Goal: Transaction & Acquisition: Download file/media

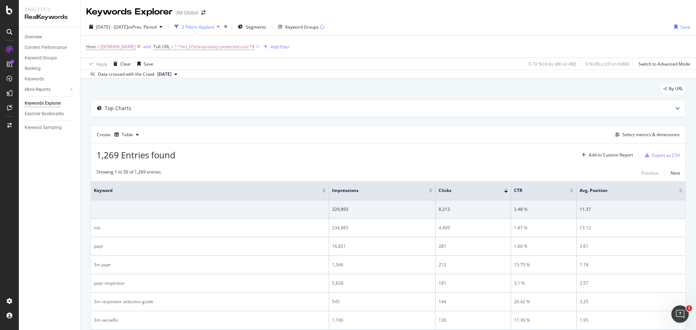
click at [136, 46] on icon at bounding box center [139, 46] width 6 height 7
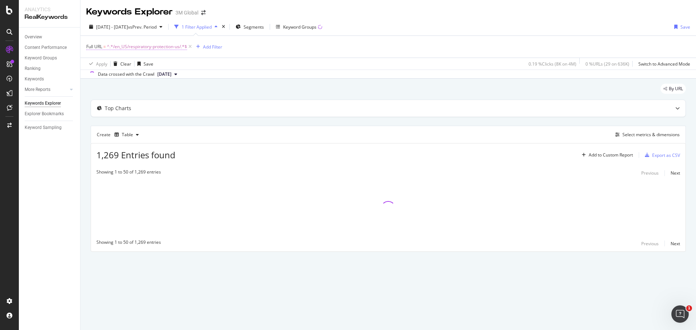
click at [150, 45] on span "^.*/en_US/respiratory-protection-us/.*$" at bounding box center [147, 47] width 80 height 10
click at [135, 77] on input "/en_US/respiratory-protection-us/" at bounding box center [127, 77] width 69 height 12
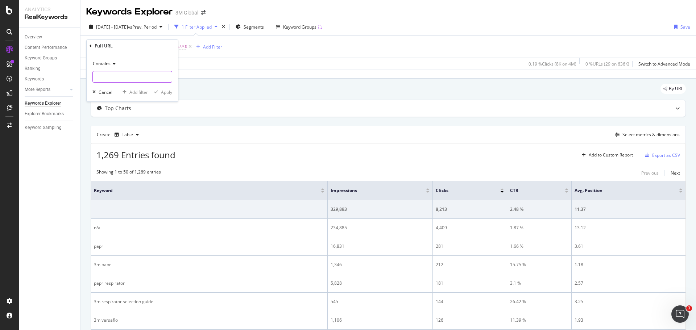
paste input "https://www.3m.com.mx/3M/es_MX/soluciones-de-empaque/aplicaciones/soluciones-de…"
type input "https://www.3m.com.mx/3M/es_MX/soluciones-de-empaque/aplicaciones/soluciones-de…"
click at [107, 64] on span "Contains" at bounding box center [102, 64] width 18 height 6
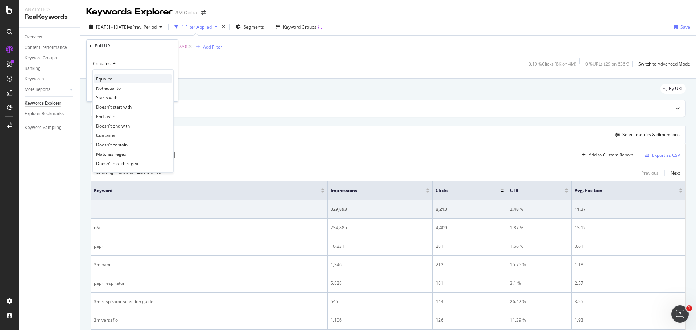
click at [111, 78] on span "Equal to" at bounding box center [104, 79] width 16 height 6
click at [144, 77] on input "text" at bounding box center [132, 77] width 79 height 12
paste input "https://www.3m.com.mx/3M/es_MX/soluciones-de-empaque/aplicaciones/soluciones-de…"
type input "https://www.3m.com.mx/3M/es_MX/soluciones-de-empaque/aplicaciones/soluciones-de…"
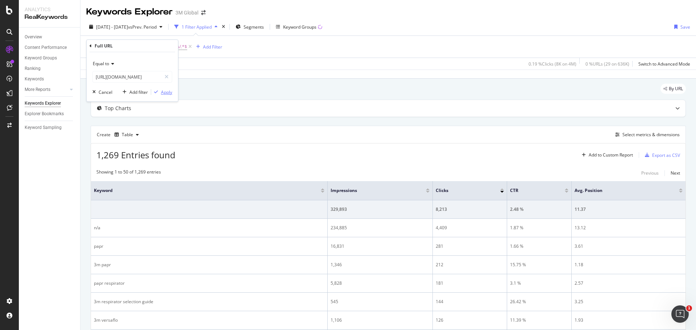
click at [163, 92] on div "Apply" at bounding box center [166, 92] width 11 height 6
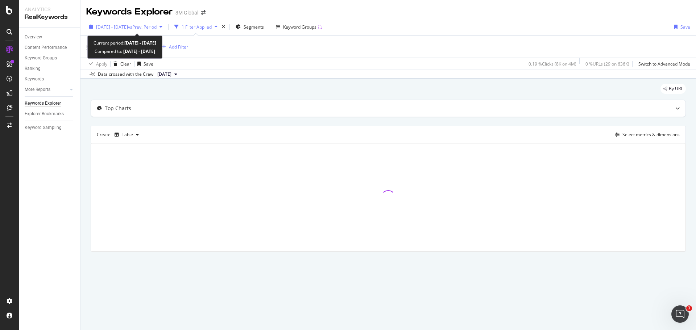
click at [128, 27] on span "2024 Sep. 29th - Oct. 26th" at bounding box center [112, 27] width 32 height 6
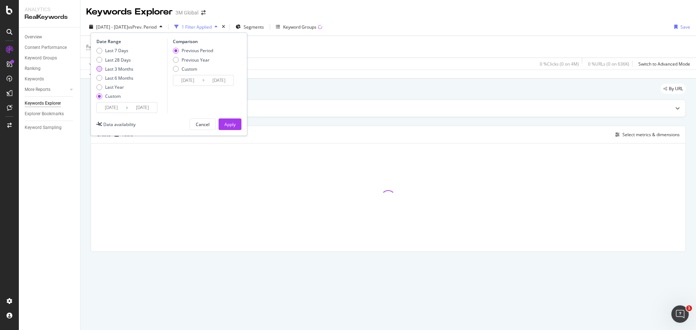
click at [99, 68] on div "Last 3 Months" at bounding box center [99, 69] width 6 height 6
type input "2025/06/16"
type input "2025/09/15"
type input "2025/03/16"
type input "2025/06/15"
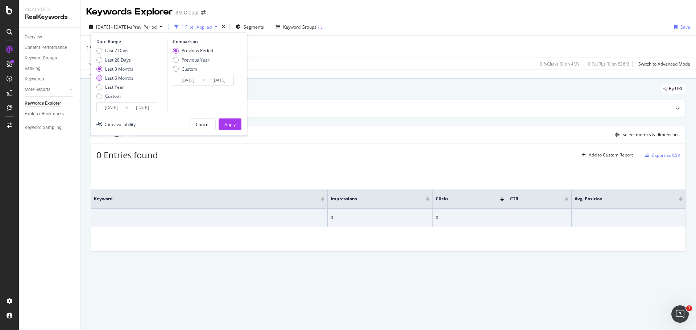
click at [99, 79] on div "Last 6 Months" at bounding box center [99, 78] width 6 height 6
type input "2025/03/16"
type input "2024/09/13"
type input "2025/03/15"
click at [227, 124] on div "Apply" at bounding box center [230, 125] width 11 height 6
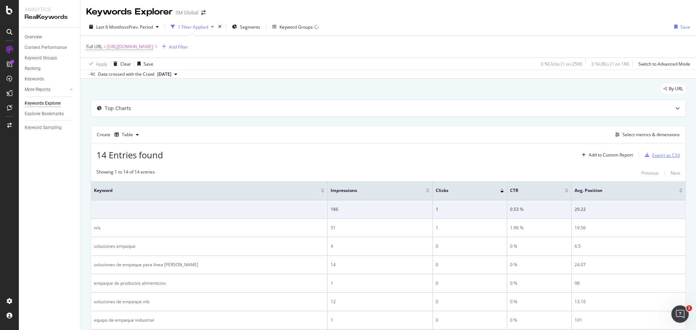
click at [657, 155] on div "Export as CSV" at bounding box center [667, 155] width 28 height 6
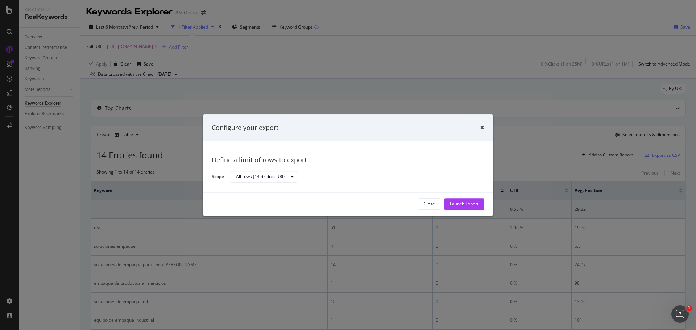
click at [464, 214] on div "Close Launch Export" at bounding box center [348, 204] width 290 height 23
click at [461, 207] on div "Launch Export" at bounding box center [464, 204] width 29 height 11
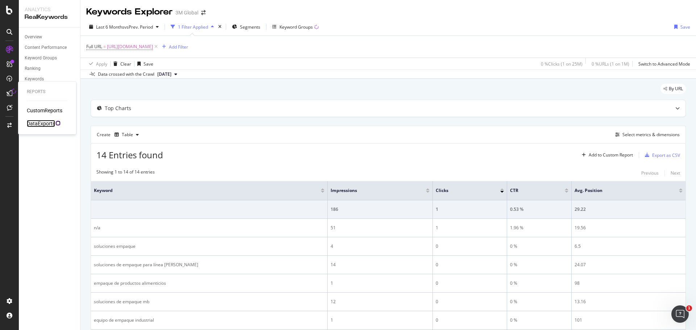
click at [35, 123] on div "DataExports" at bounding box center [41, 123] width 28 height 7
click at [153, 46] on span "https://www.3m.com.mx/3M/es_MX/soluciones-de-empaque/aplicaciones/soluciones-de…" at bounding box center [130, 47] width 46 height 10
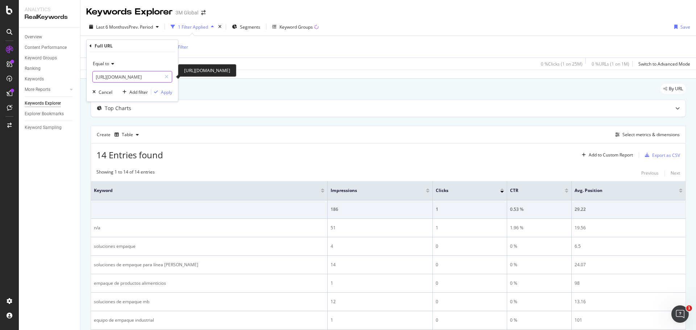
click at [118, 79] on input "https://www.3m.com.mx/3M/es_MX/soluciones-de-empaque/aplicaciones/soluciones-de…" at bounding box center [127, 77] width 69 height 12
paste input "https://www.3m.com.mx/3M/es_MX/soluciones-de-empaque/aplicaciones/soluciones-de…"
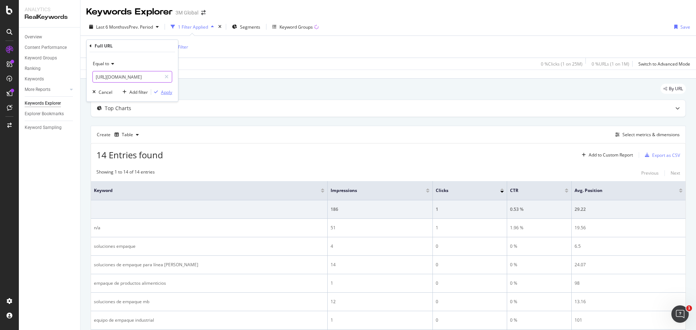
type input "https://www.3m.com.mx/3M/es_MX/soluciones-de-empaque/aplicaciones/soluciones-de…"
click at [165, 91] on div "Apply" at bounding box center [166, 92] width 11 height 6
click at [657, 157] on div "Export as CSV" at bounding box center [667, 155] width 28 height 6
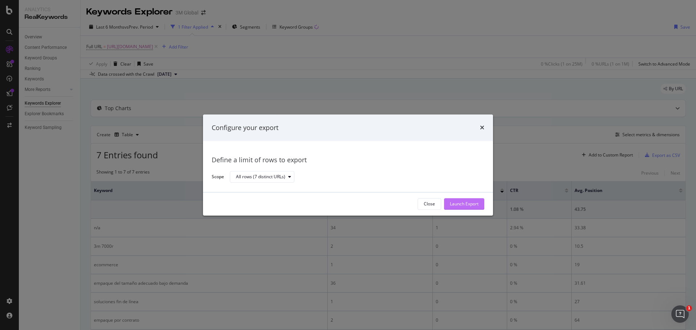
click at [463, 205] on div "Launch Export" at bounding box center [464, 204] width 29 height 6
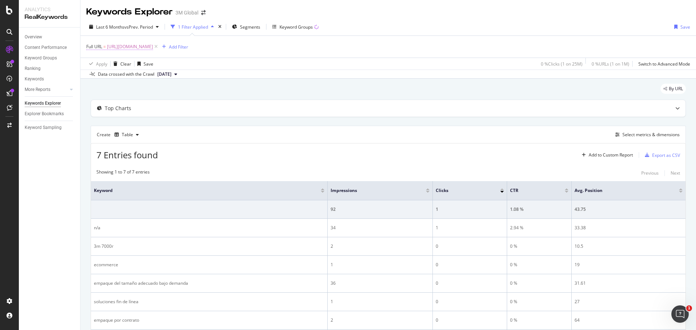
click at [153, 46] on span "https://www.3m.com.mx/3M/es_MX/soluciones-de-empaque/aplicaciones/soluciones-de…" at bounding box center [130, 47] width 46 height 10
click at [133, 75] on input "https://www.3m.com.mx/3M/es_MX/soluciones-de-empaque/aplicaciones/soluciones-de…" at bounding box center [127, 77] width 69 height 12
paste input "https://www.3m.com.mx/3M/es_MX/soluciones-de-empaque/aplicaciones/soluciones-em…"
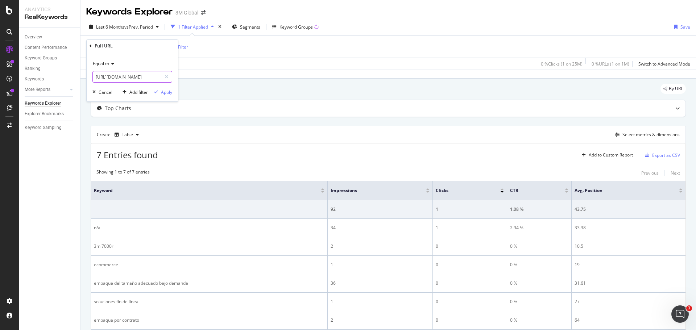
scroll to position [0, 153]
type input "https://www.3m.com.mx/3M/es_MX/soluciones-de-empaque/aplicaciones/soluciones-em…"
click at [165, 93] on div "Apply" at bounding box center [166, 92] width 11 height 6
click at [663, 153] on div "Export as CSV" at bounding box center [667, 155] width 28 height 6
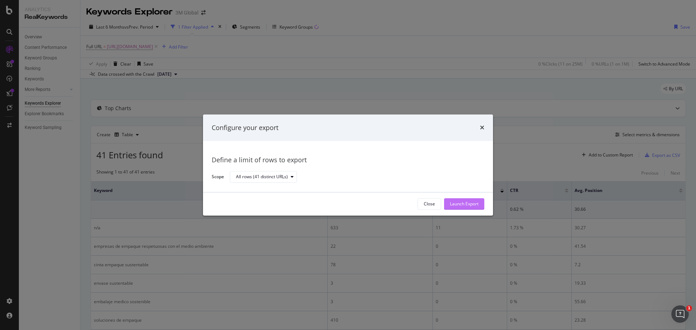
click at [452, 204] on div "Launch Export" at bounding box center [464, 204] width 29 height 6
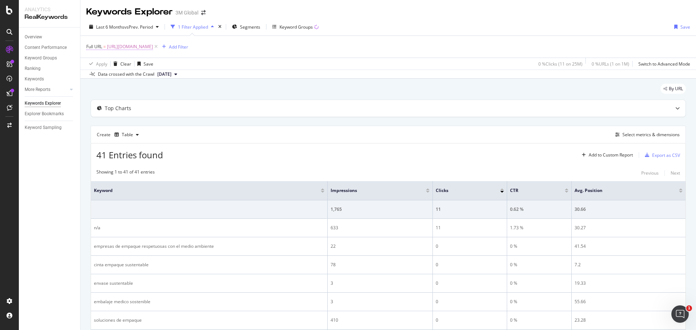
click at [153, 47] on span "https://www.3m.com.mx/3M/es_MX/soluciones-de-empaque/aplicaciones/soluciones-em…" at bounding box center [130, 47] width 46 height 10
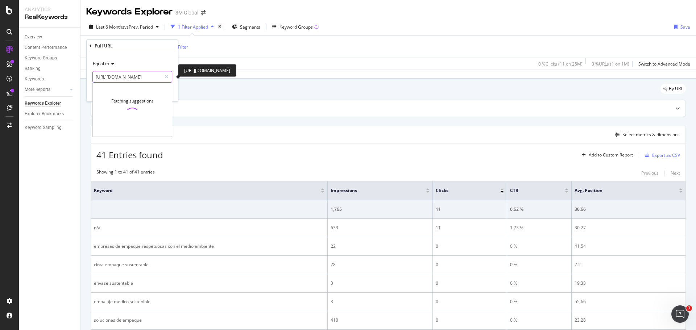
click at [140, 77] on input "https://www.3m.com.mx/3M/es_MX/soluciones-de-empaque/aplicaciones/soluciones-em…" at bounding box center [127, 77] width 69 height 12
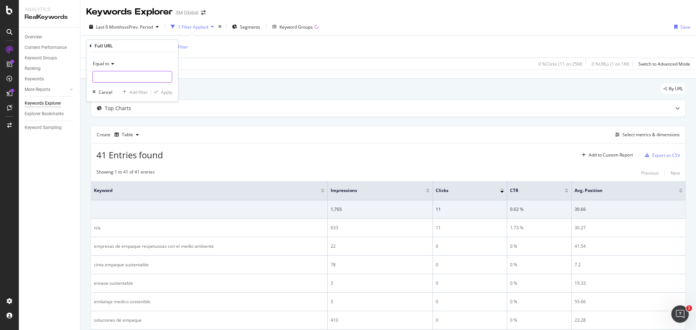
paste input "https://www.3m.com.mx/3M/es_MX/soluciones-de-empaque/soporte/"
type input "https://www.3m.com.mx/3M/es_MX/soluciones-de-empaque/soporte/"
click at [163, 93] on div "Apply" at bounding box center [166, 92] width 11 height 6
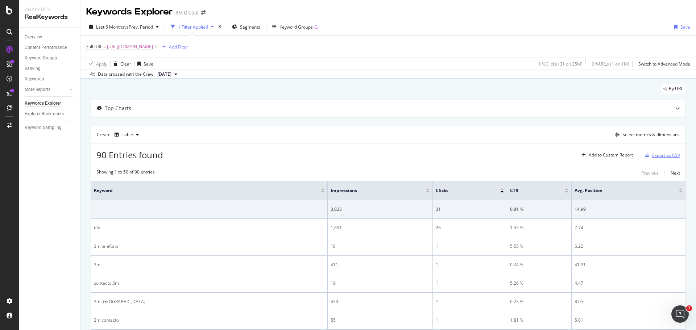
click at [663, 155] on div "Export as CSV" at bounding box center [667, 155] width 28 height 6
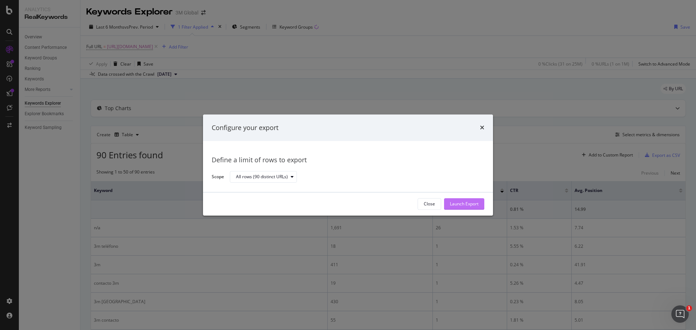
click at [457, 205] on div "Launch Export" at bounding box center [464, 204] width 29 height 6
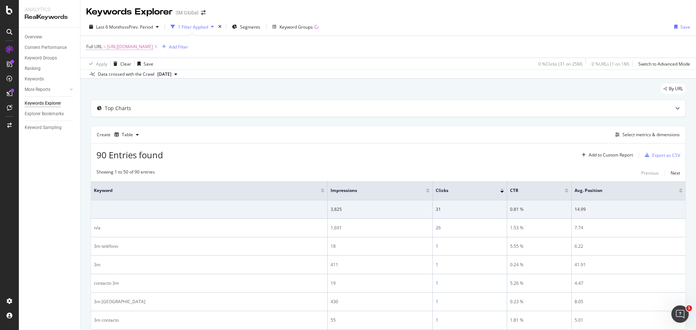
click at [153, 47] on span "https://www.3m.com.mx/3M/es_MX/soluciones-de-empaque/soporte/" at bounding box center [130, 47] width 46 height 10
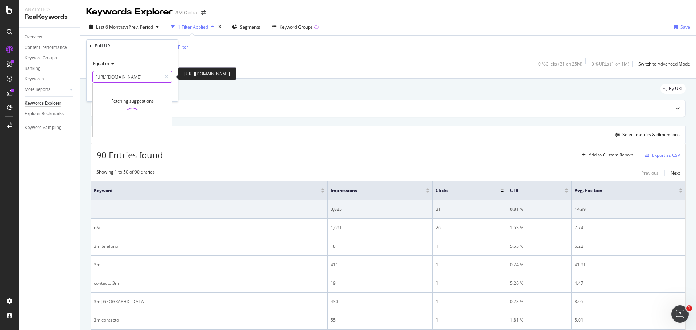
click at [138, 78] on input "https://www.3m.com.mx/3M/es_MX/soluciones-de-empaque/soporte/" at bounding box center [127, 77] width 69 height 12
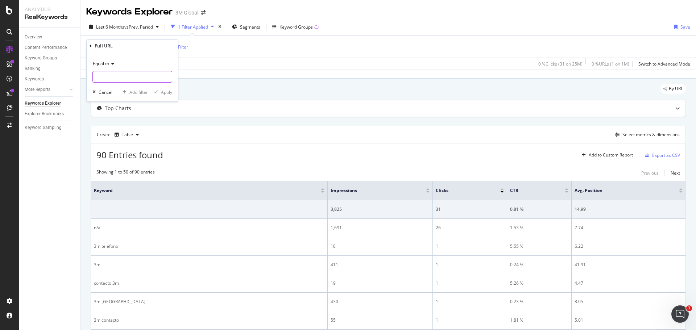
paste input "https://www.3m.com.mx/3M/es_MX/soluciones-de-empaque/unitizacion-paletizacion/"
type input "https://www.3m.com.mx/3M/es_MX/soluciones-de-empaque/unitizacion-paletizacion/"
click at [165, 91] on div "Apply" at bounding box center [166, 92] width 11 height 6
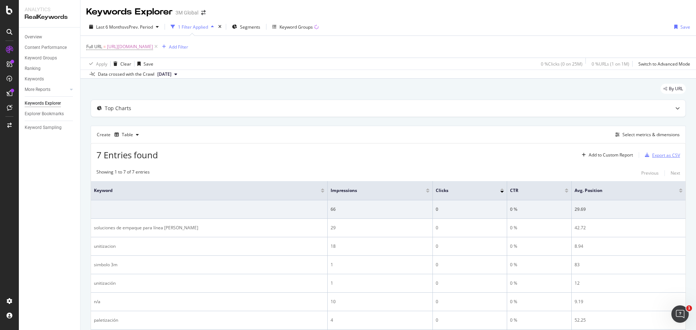
click at [659, 155] on div "Export as CSV" at bounding box center [667, 155] width 28 height 6
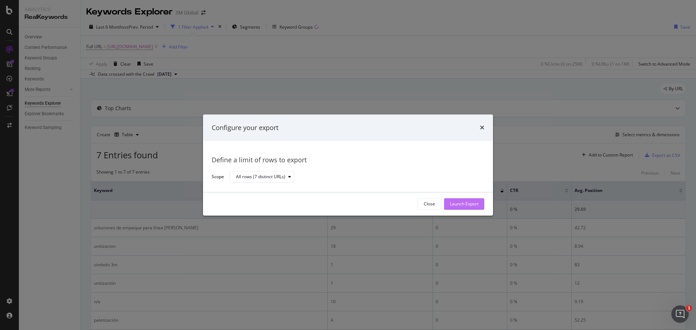
click at [459, 209] on div "Launch Export" at bounding box center [464, 204] width 29 height 11
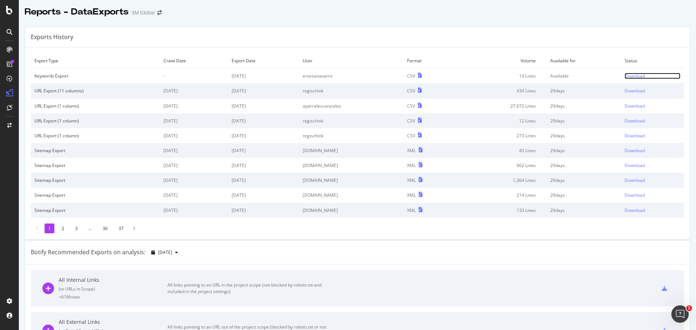
click at [629, 77] on div "Download" at bounding box center [635, 76] width 20 height 6
click at [626, 76] on div "Download" at bounding box center [635, 76] width 20 height 6
click at [626, 75] on div "Download" at bounding box center [635, 76] width 20 height 6
click at [628, 75] on div "Download" at bounding box center [635, 76] width 20 height 6
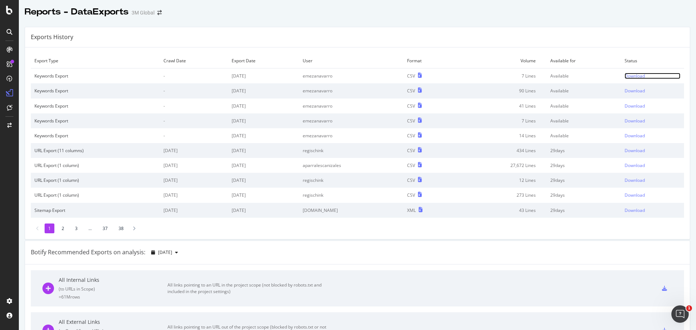
click at [625, 74] on div "Download" at bounding box center [635, 76] width 20 height 6
